Goal: Book appointment/travel/reservation

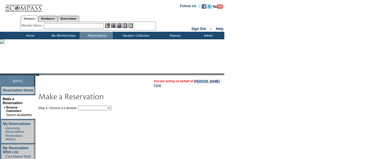
click at [111, 108] on select "My Favorites Beach Leisure Metropolitan Mountain OIAL for Adventure OIAL for Co…" at bounding box center [94, 108] width 33 height 5
select select "Metropolitan"
click at [88, 106] on select "My Favorites Beach Leisure Metropolitan Mountain OIAL for Adventure OIAL for Co…" at bounding box center [94, 108] width 33 height 5
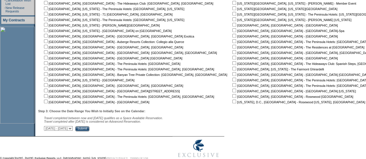
scroll to position [156, 0]
click at [232, 32] on input "checkbox" at bounding box center [234, 31] width 4 height 4
checkbox input "true"
click at [232, 37] on input "checkbox" at bounding box center [234, 36] width 4 height 4
checkbox input "true"
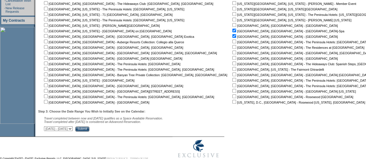
click at [232, 43] on input "checkbox" at bounding box center [234, 42] width 4 height 4
checkbox input "true"
click at [232, 47] on input "checkbox" at bounding box center [234, 47] width 4 height 4
checkbox input "true"
click at [89, 132] on input "Submit" at bounding box center [82, 129] width 14 height 5
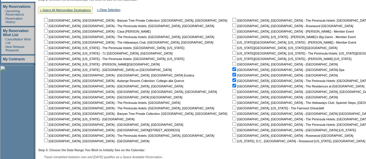
scroll to position [265, 0]
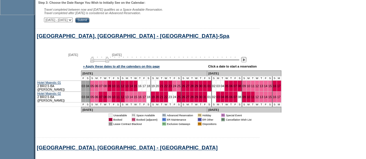
click at [246, 62] on img at bounding box center [243, 59] width 5 height 5
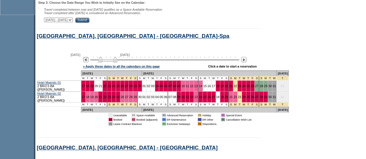
click at [89, 62] on img at bounding box center [85, 59] width 5 height 5
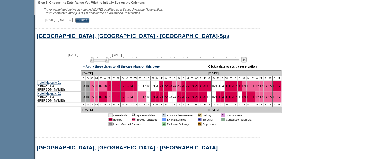
click at [247, 62] on img at bounding box center [243, 59] width 5 height 5
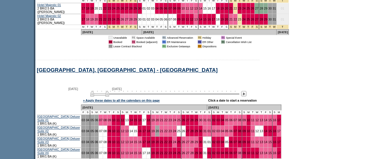
scroll to position [353, 0]
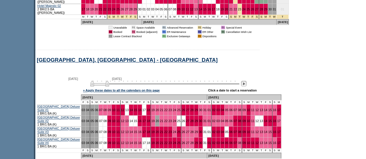
click at [247, 85] on img at bounding box center [243, 83] width 5 height 5
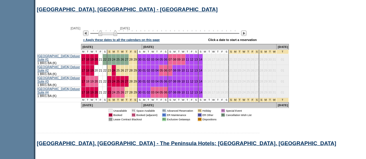
scroll to position [404, 0]
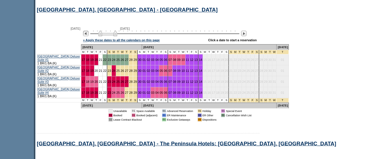
click at [89, 34] on img at bounding box center [85, 33] width 5 height 5
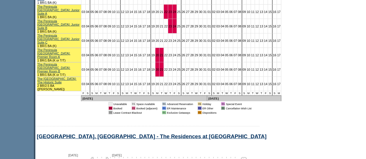
scroll to position [789, 0]
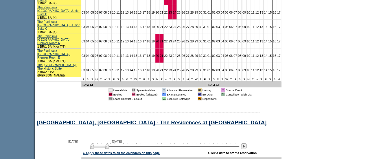
click at [247, 144] on img at bounding box center [243, 146] width 5 height 5
click at [89, 144] on img at bounding box center [85, 146] width 5 height 5
click at [245, 144] on img at bounding box center [243, 146] width 5 height 5
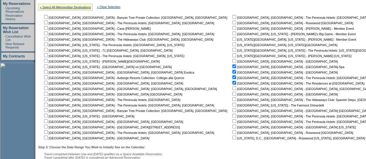
scroll to position [0, 0]
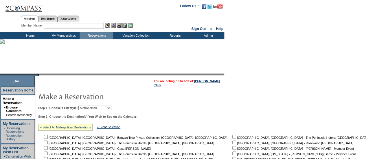
click at [63, 25] on input "text" at bounding box center [74, 26] width 60 height 6
click at [209, 81] on link "[PERSON_NAME]" at bounding box center [207, 81] width 26 height 3
